Goal: Transaction & Acquisition: Purchase product/service

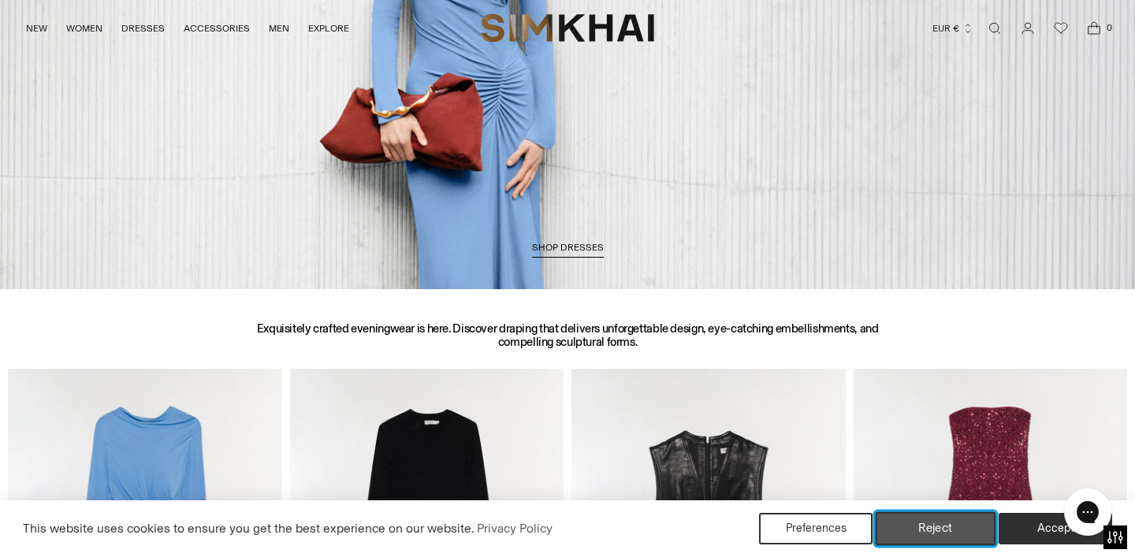
click at [946, 537] on button "Reject" at bounding box center [936, 528] width 121 height 33
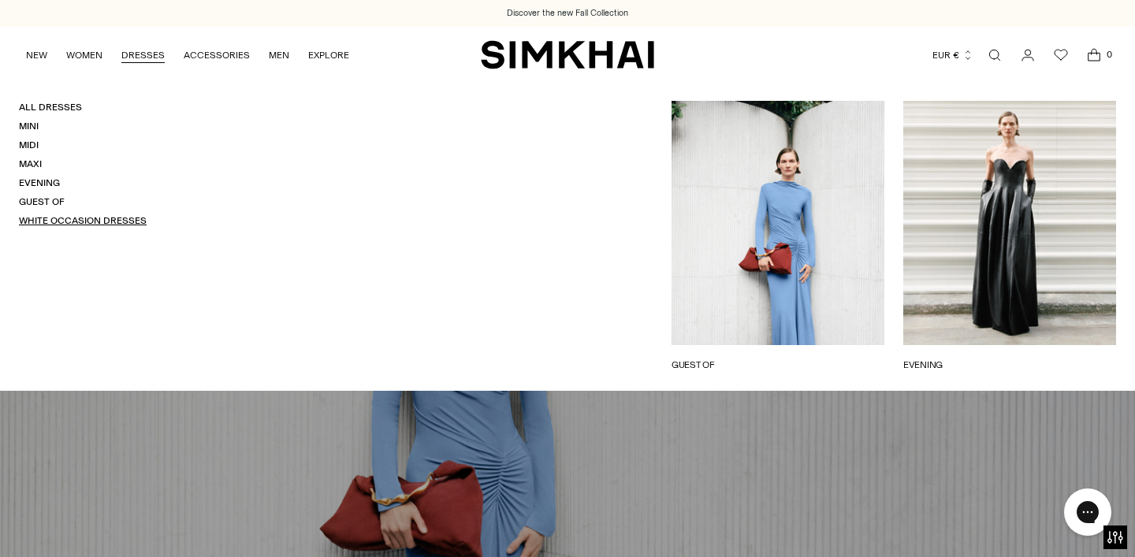
click at [77, 221] on link "White Occasion Dresses" at bounding box center [83, 220] width 128 height 11
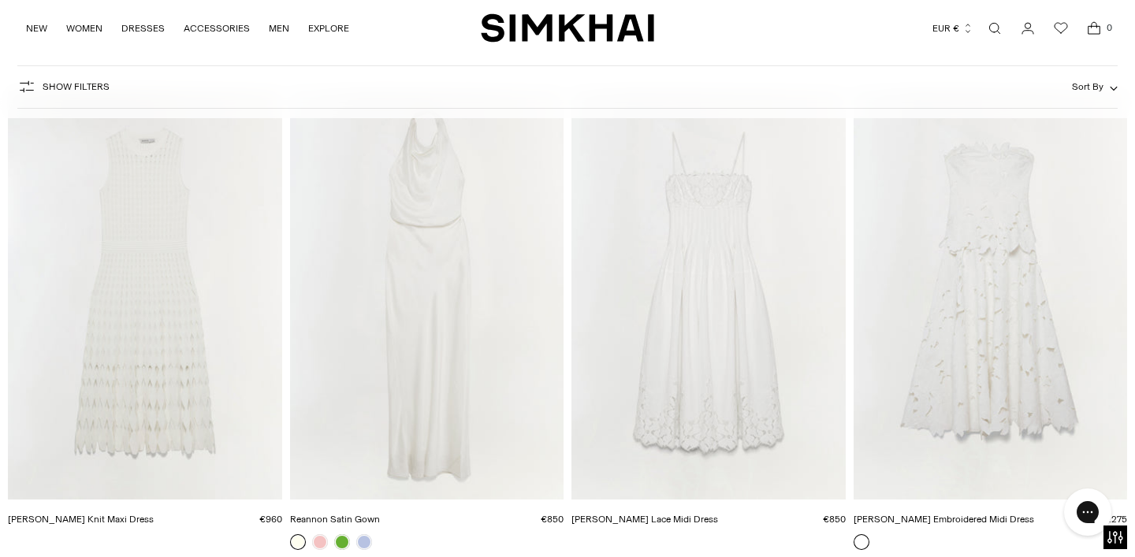
scroll to position [132, 0]
click at [0, 0] on img "Reannon Satin Gown" at bounding box center [0, 0] width 0 height 0
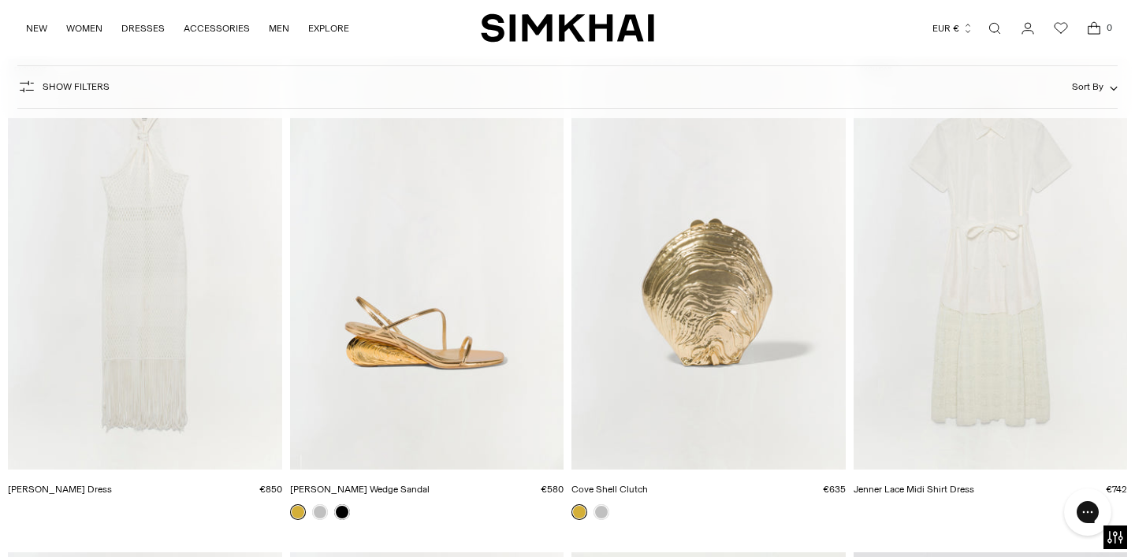
scroll to position [5797, 0]
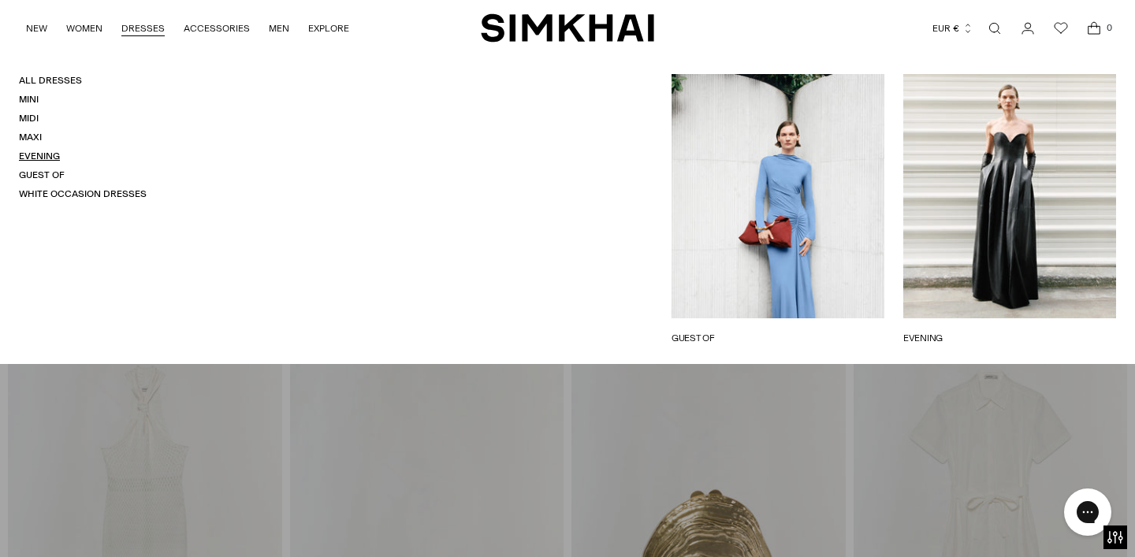
click at [40, 155] on link "Evening" at bounding box center [39, 156] width 41 height 11
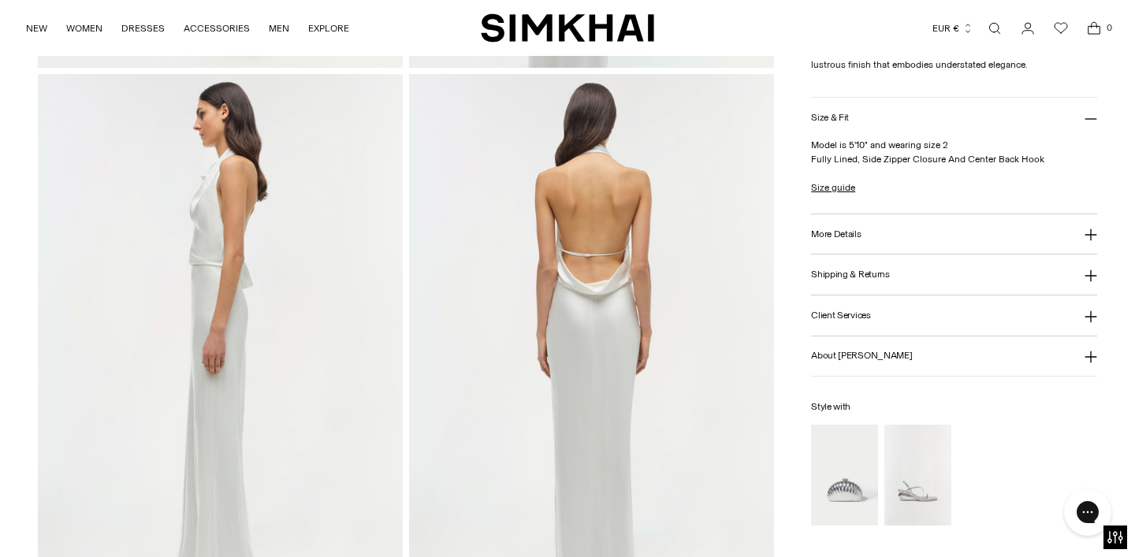
scroll to position [595, 0]
click at [894, 240] on button "More Details" at bounding box center [954, 234] width 286 height 40
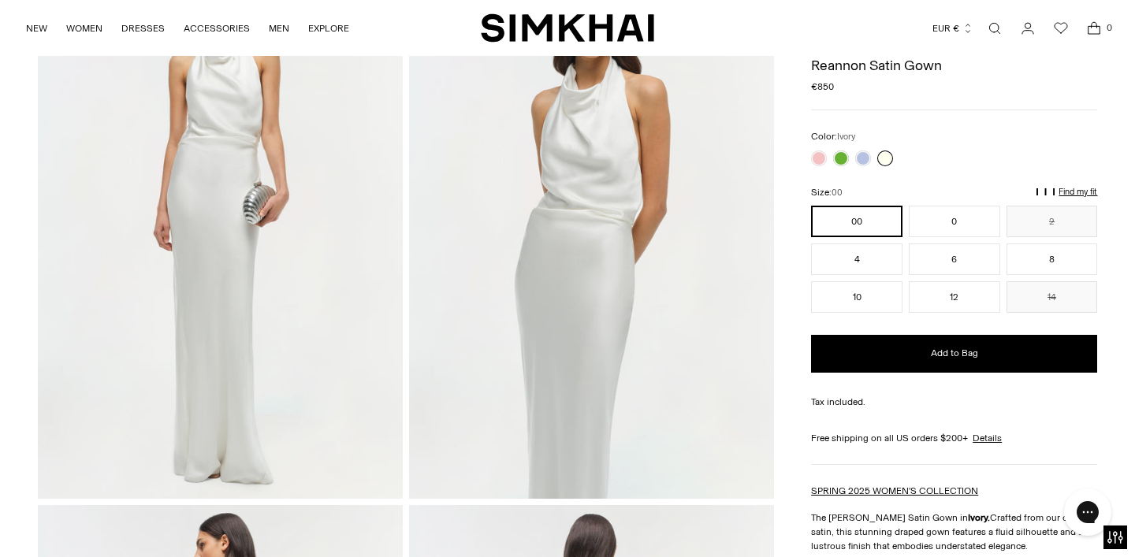
scroll to position [0, 0]
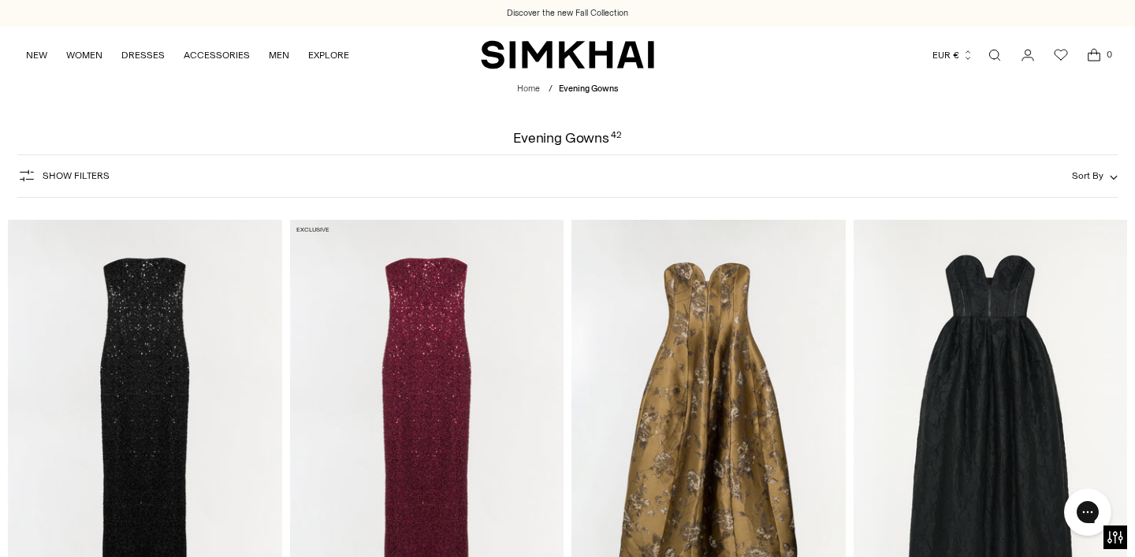
click at [78, 181] on span "Show Filters" at bounding box center [76, 175] width 67 height 11
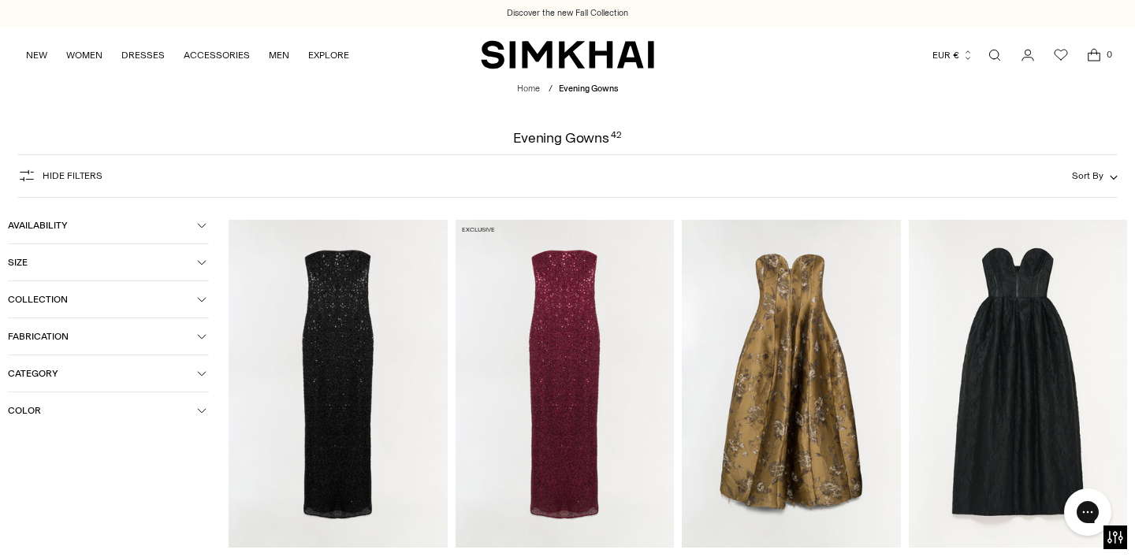
click at [55, 416] on span "Color" at bounding box center [102, 410] width 189 height 11
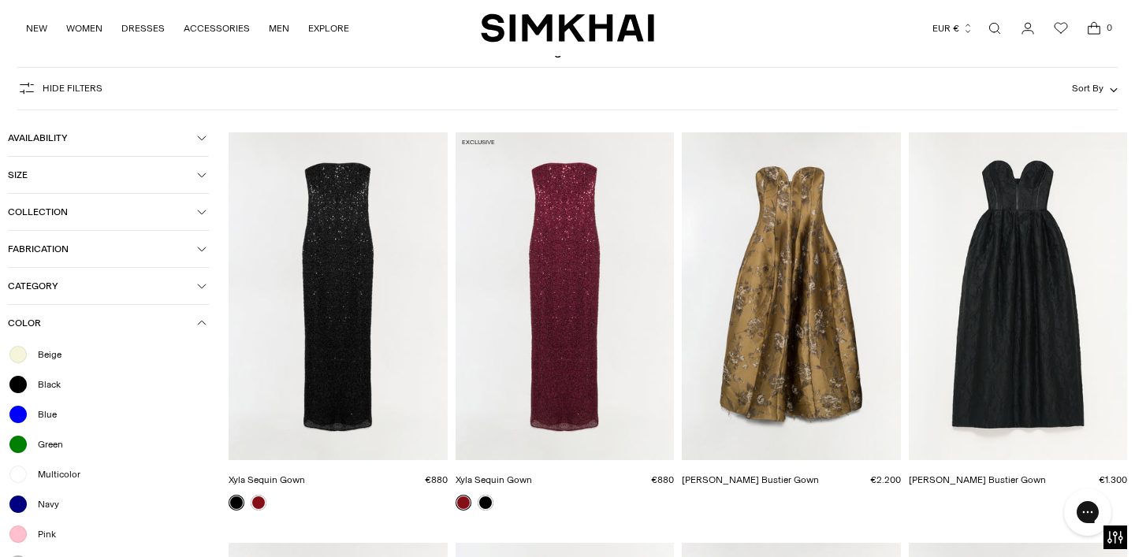
scroll to position [129, 0]
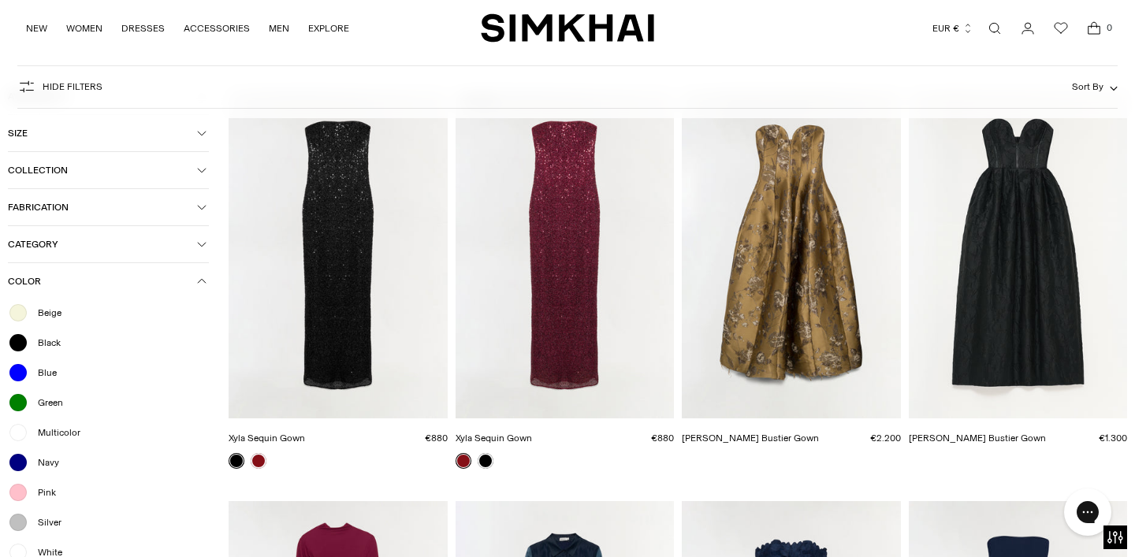
click at [42, 313] on span "Beige" at bounding box center [44, 313] width 33 height 14
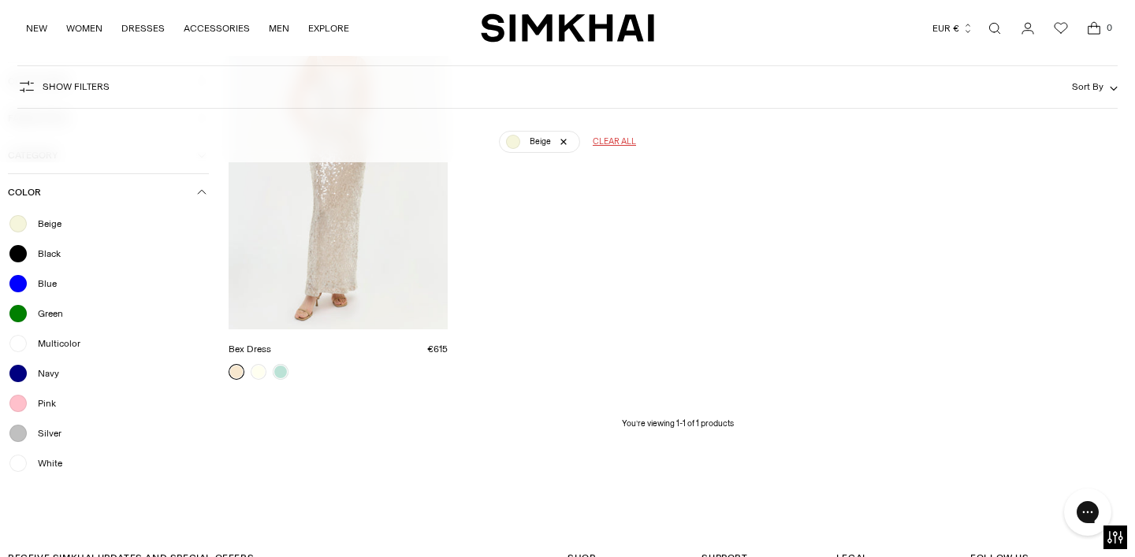
scroll to position [265, 0]
click at [60, 465] on span "White" at bounding box center [45, 461] width 34 height 14
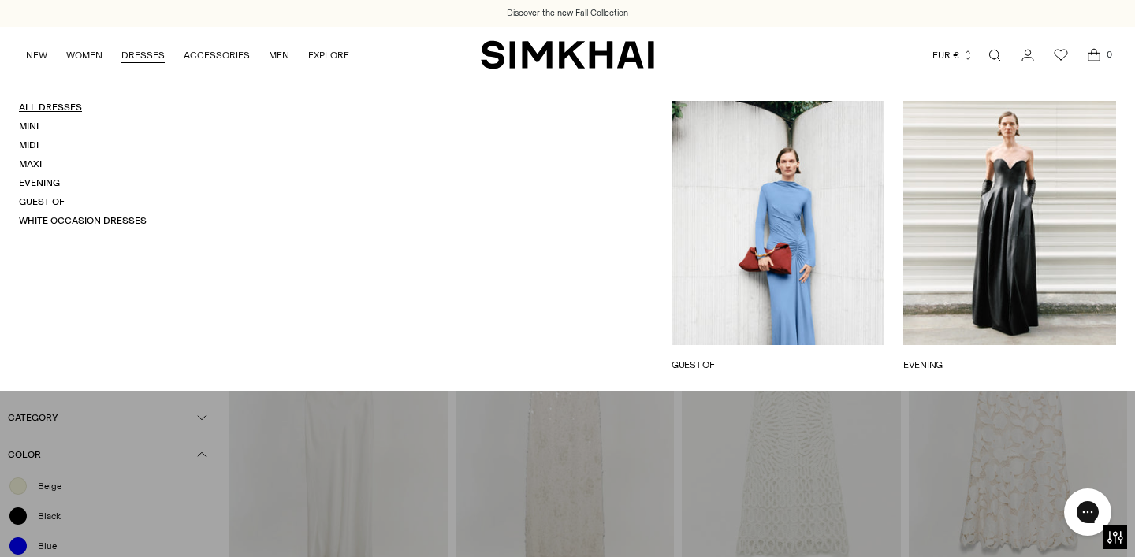
click at [58, 109] on link "All Dresses" at bounding box center [50, 107] width 63 height 11
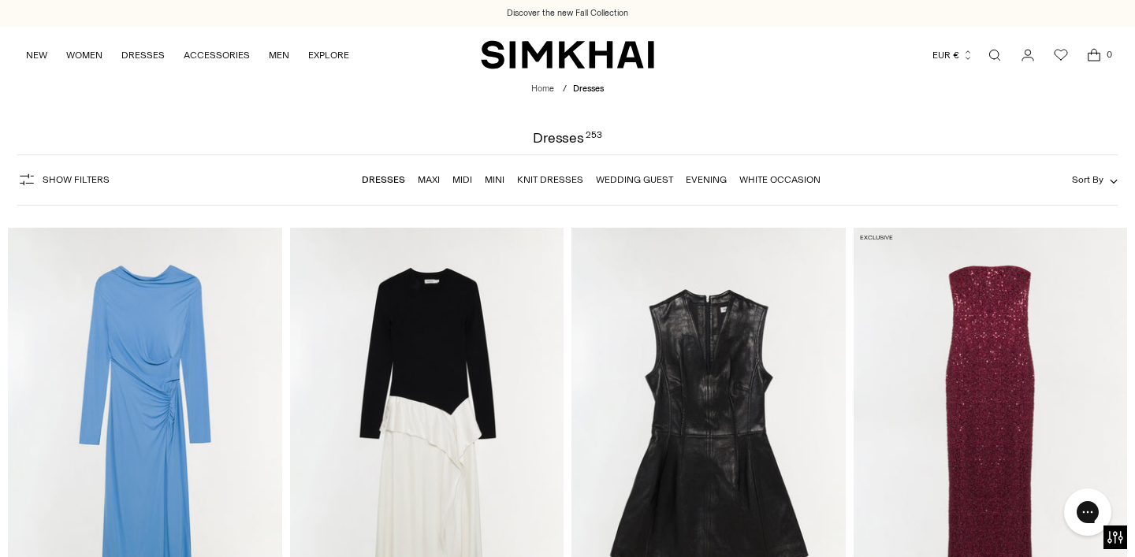
click at [86, 184] on span "Show Filters" at bounding box center [76, 179] width 67 height 11
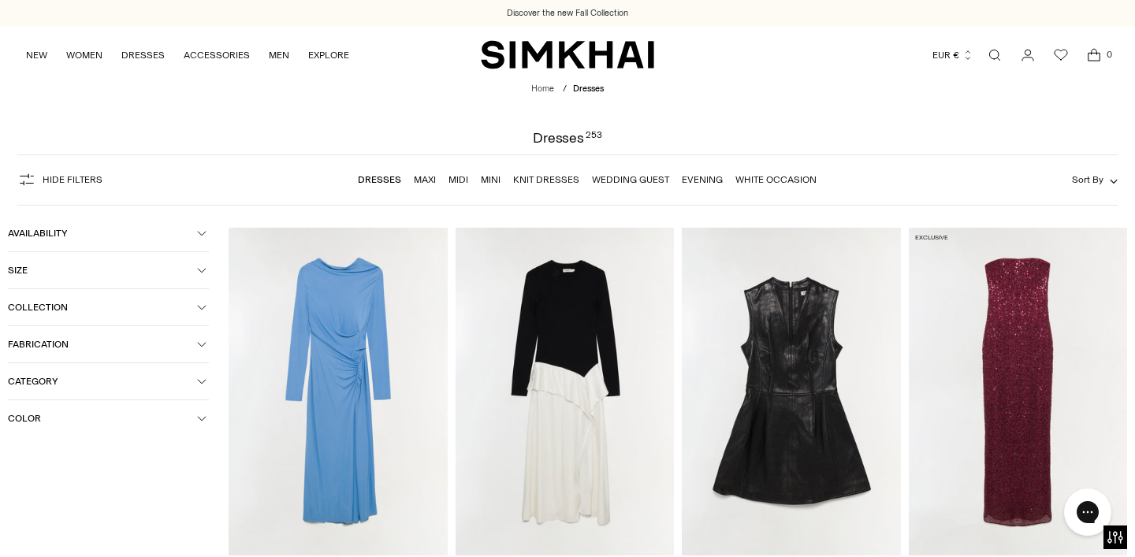
click at [91, 422] on span "Color" at bounding box center [102, 418] width 189 height 11
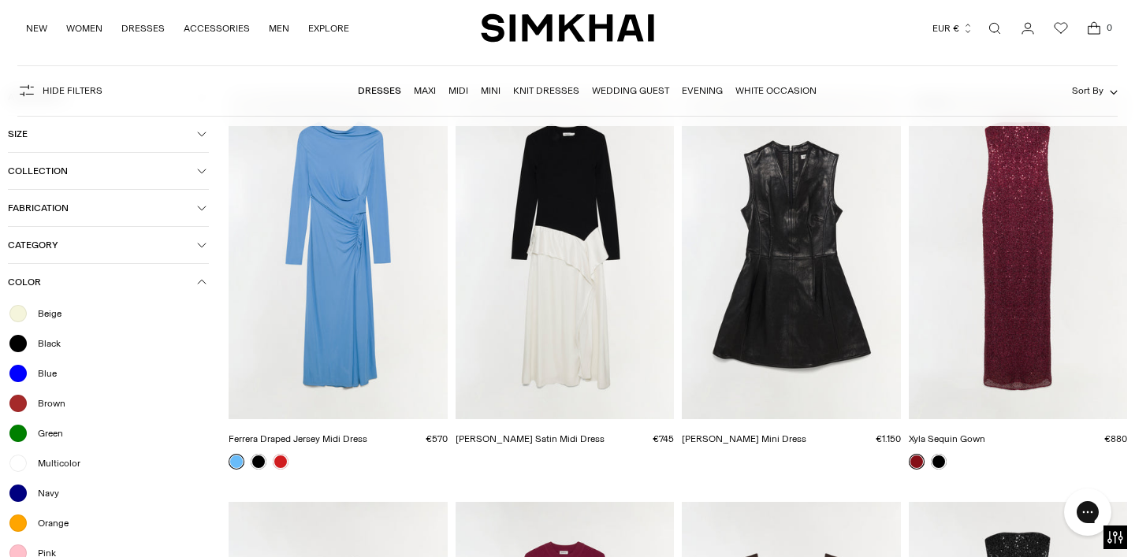
click at [56, 312] on span "Beige" at bounding box center [44, 314] width 33 height 14
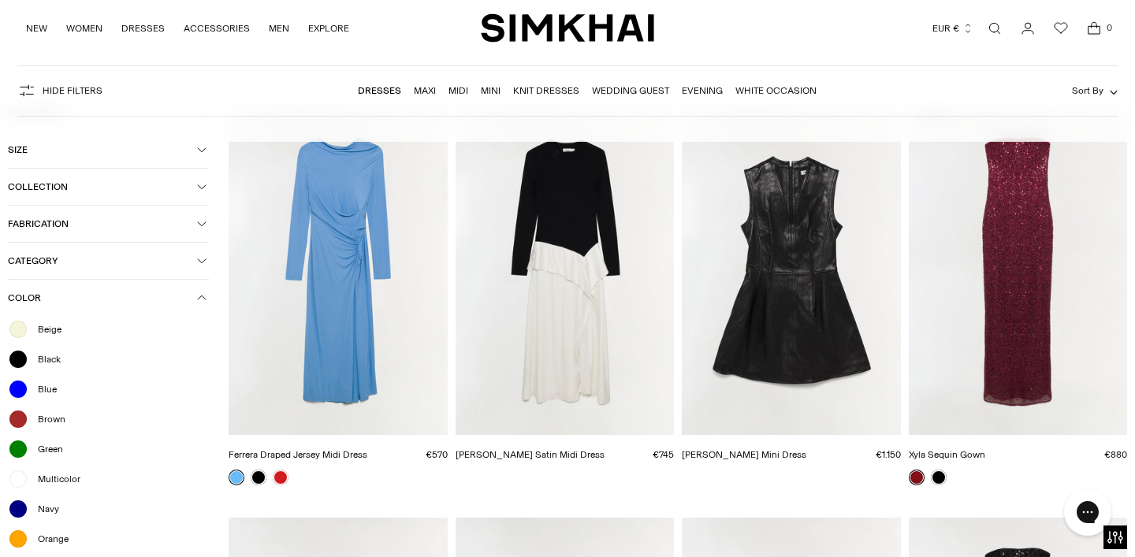
scroll to position [152, 0]
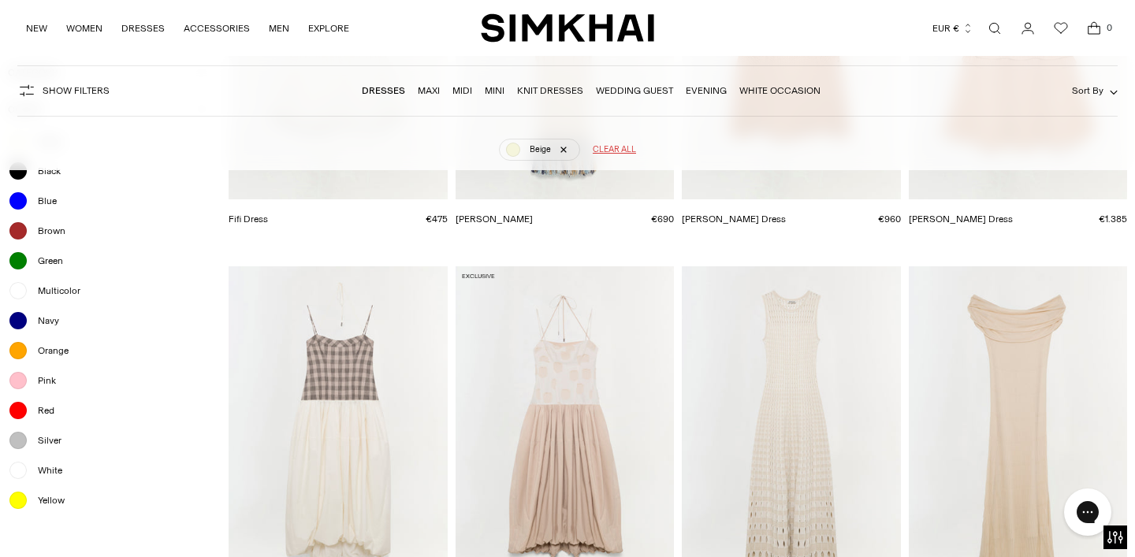
scroll to position [403, 0]
click at [57, 470] on span "White" at bounding box center [45, 470] width 34 height 14
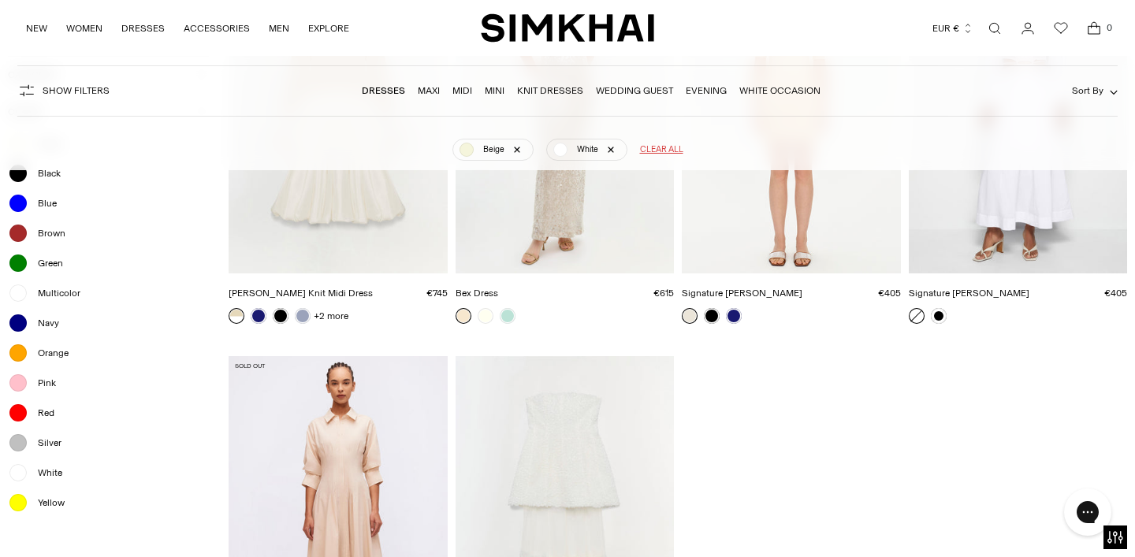
scroll to position [7148, 0]
